Goal: Navigation & Orientation: Go to known website

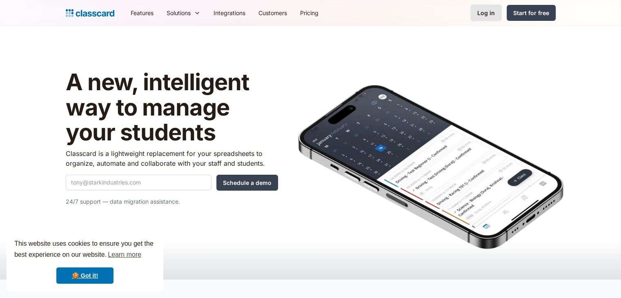
click at [480, 13] on div "Log in" at bounding box center [486, 13] width 18 height 9
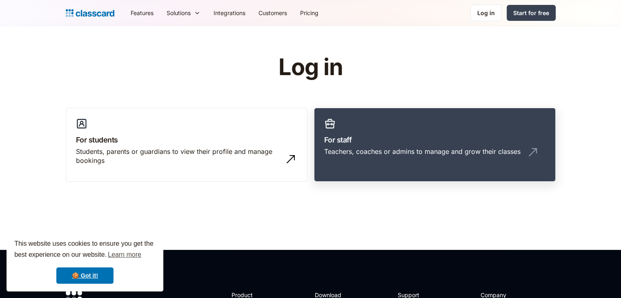
click at [415, 147] on div "Teachers, coaches or admins to manage and grow their classes" at bounding box center [422, 151] width 196 height 9
